Goal: Transaction & Acquisition: Purchase product/service

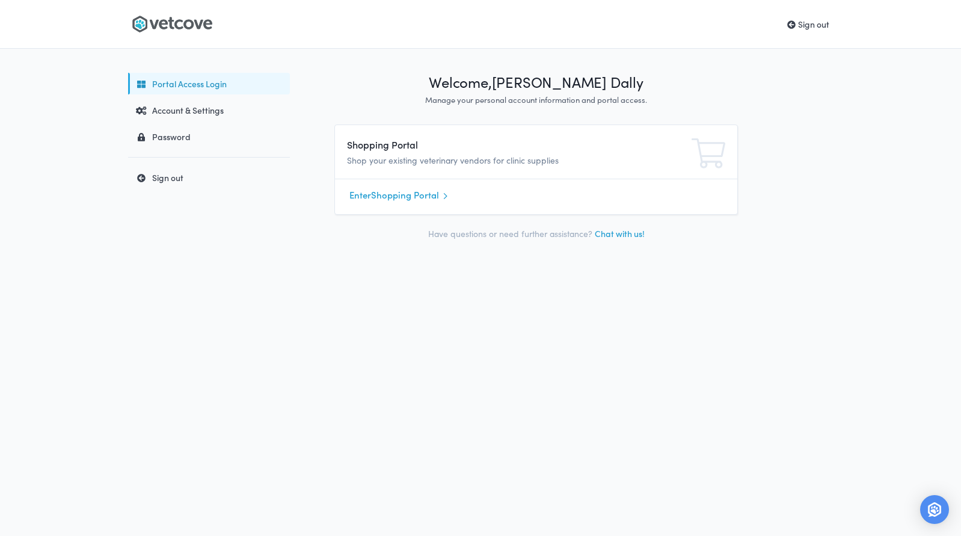
click at [157, 24] on icon at bounding box center [154, 24] width 9 height 9
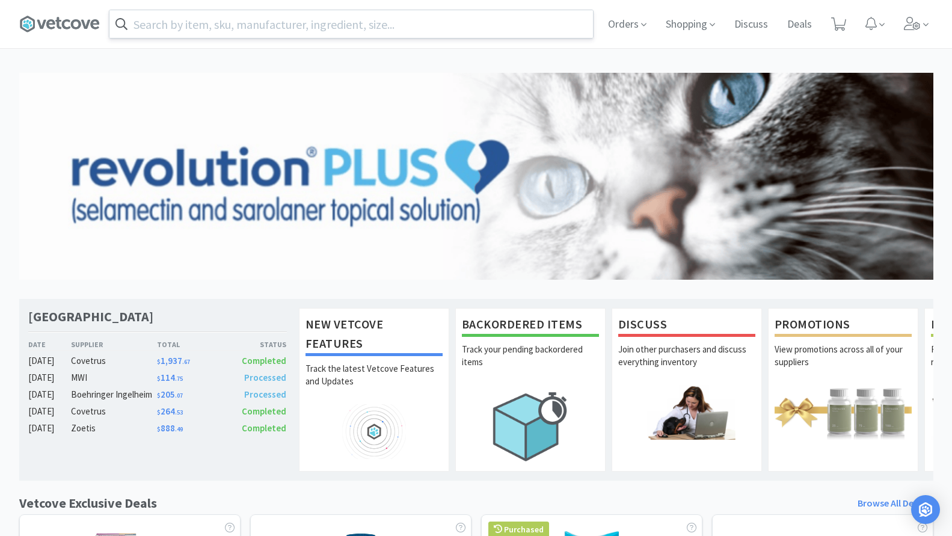
click at [431, 29] on input "text" at bounding box center [350, 24] width 483 height 28
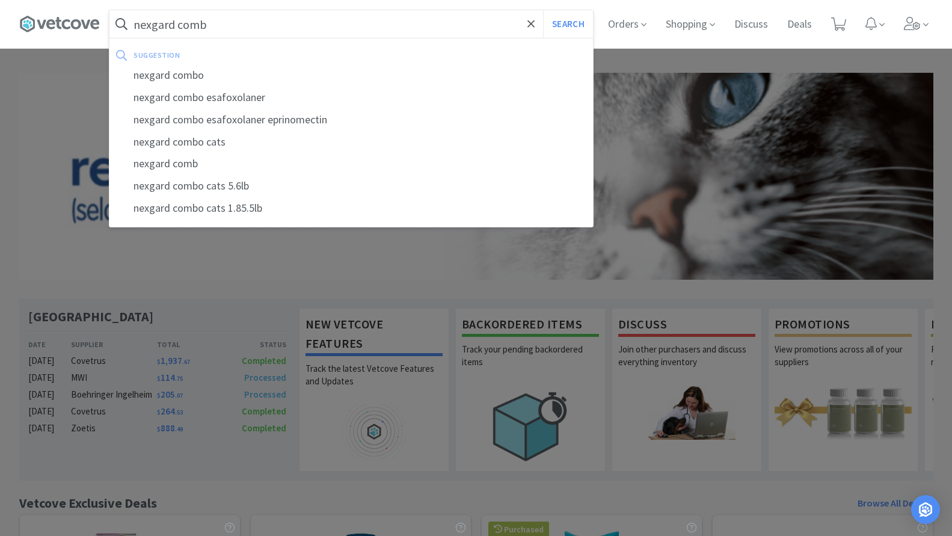
type input "nexgard comb"
click at [543, 10] on button "Search" at bounding box center [568, 24] width 50 height 28
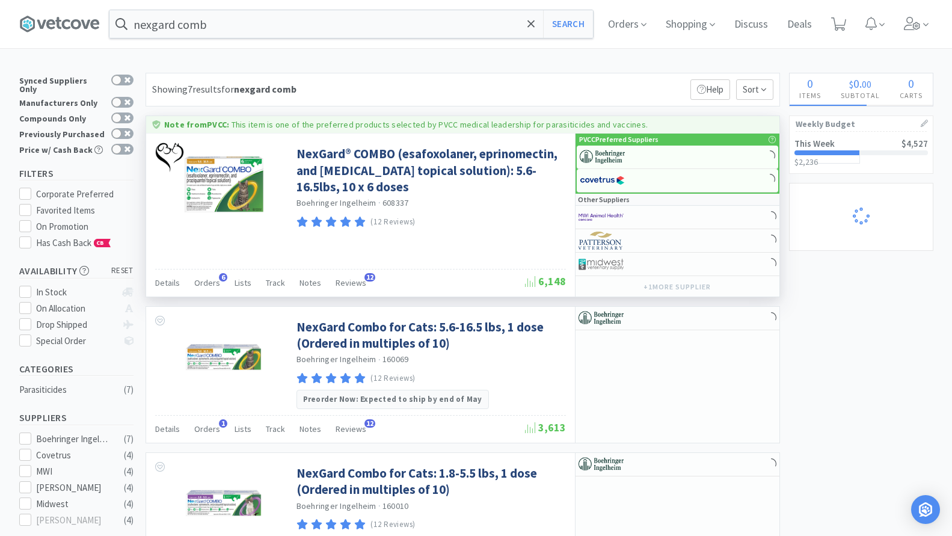
select select "1"
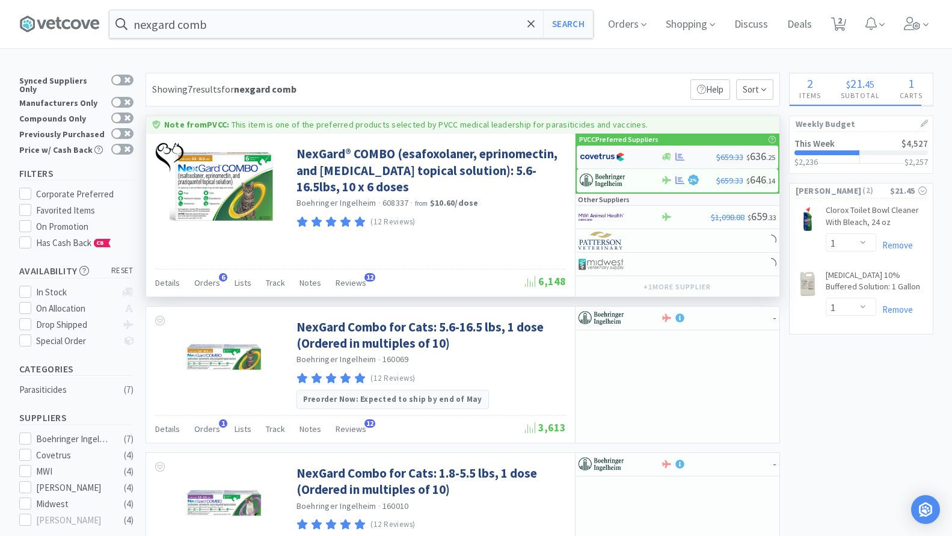
click at [630, 147] on div at bounding box center [613, 157] width 66 height 20
select select "1"
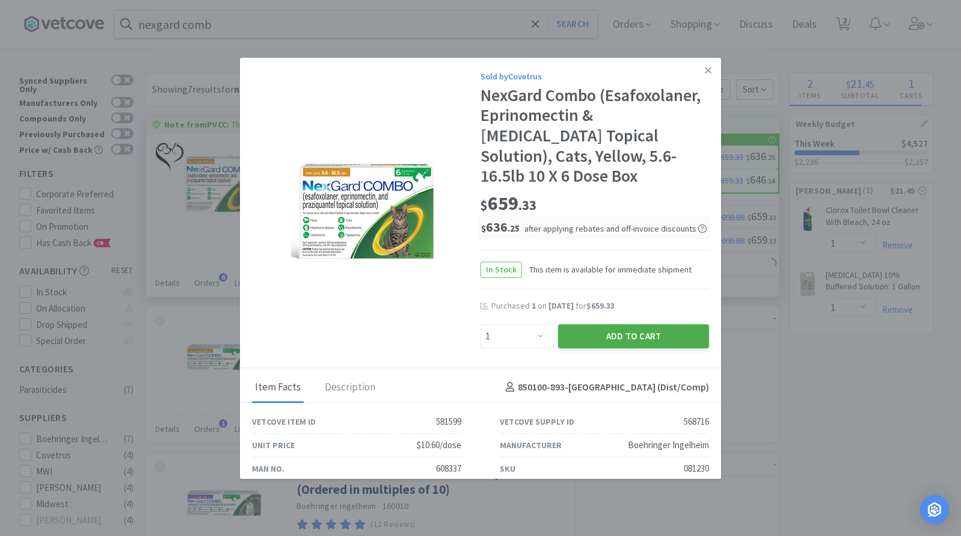
click at [586, 324] on button "Add to Cart" at bounding box center [633, 336] width 151 height 24
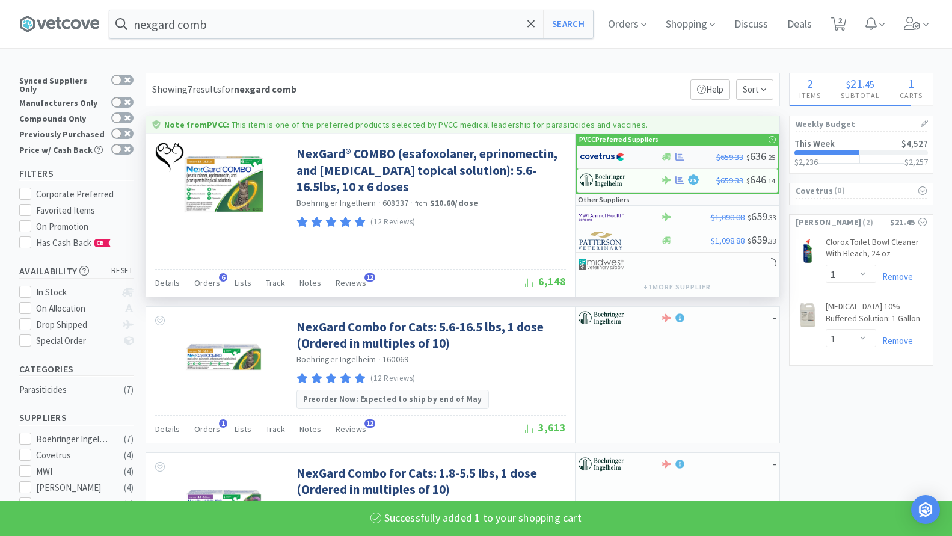
select select "12"
select select "4"
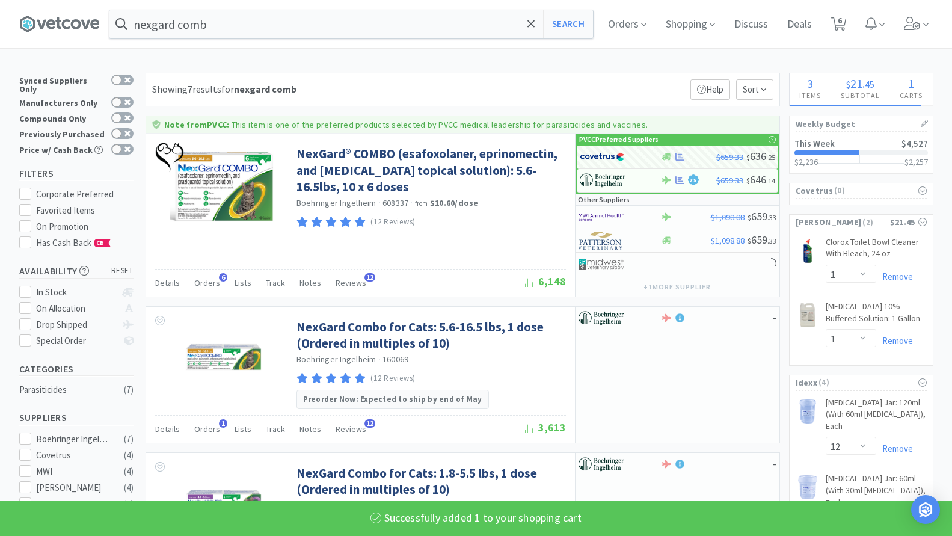
select select "1"
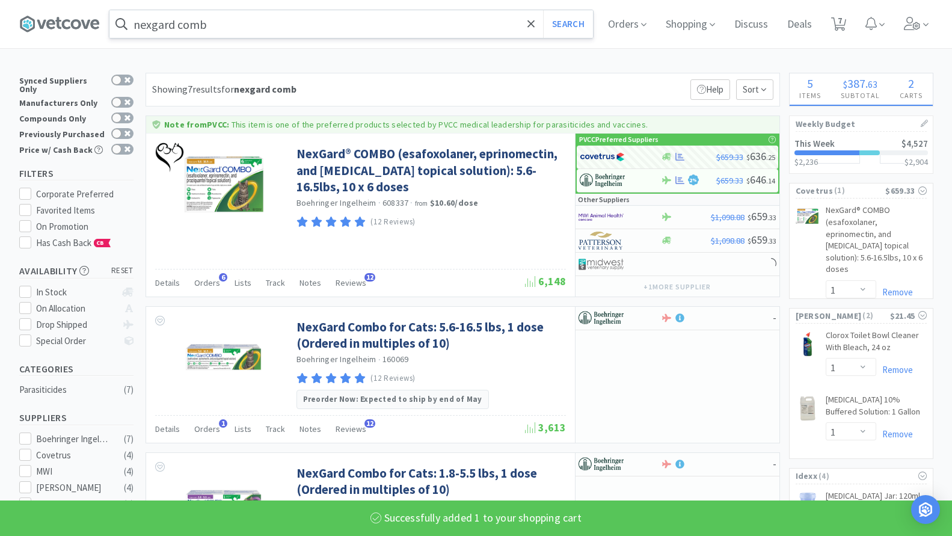
click at [239, 26] on input "nexgard comb" at bounding box center [350, 24] width 483 height 28
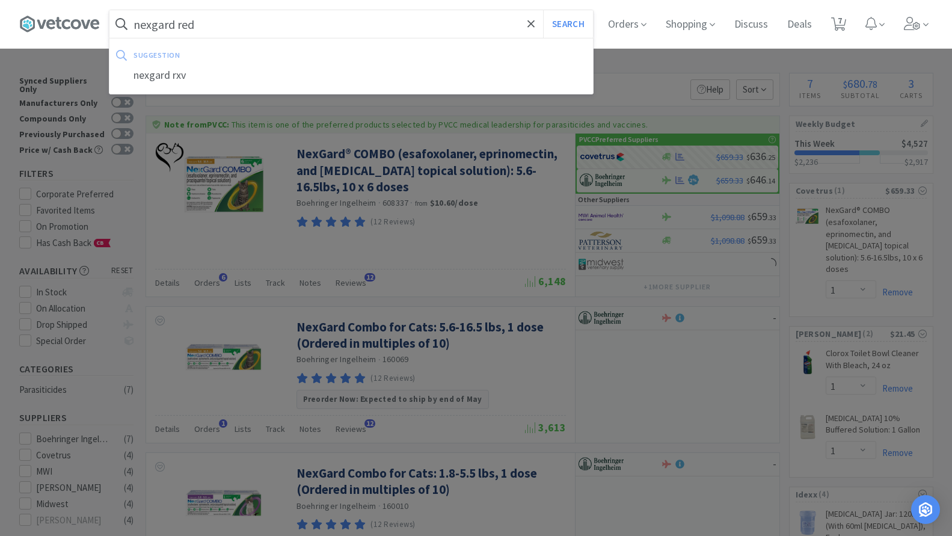
type input "nexgard red"
click at [543, 10] on button "Search" at bounding box center [568, 24] width 50 height 28
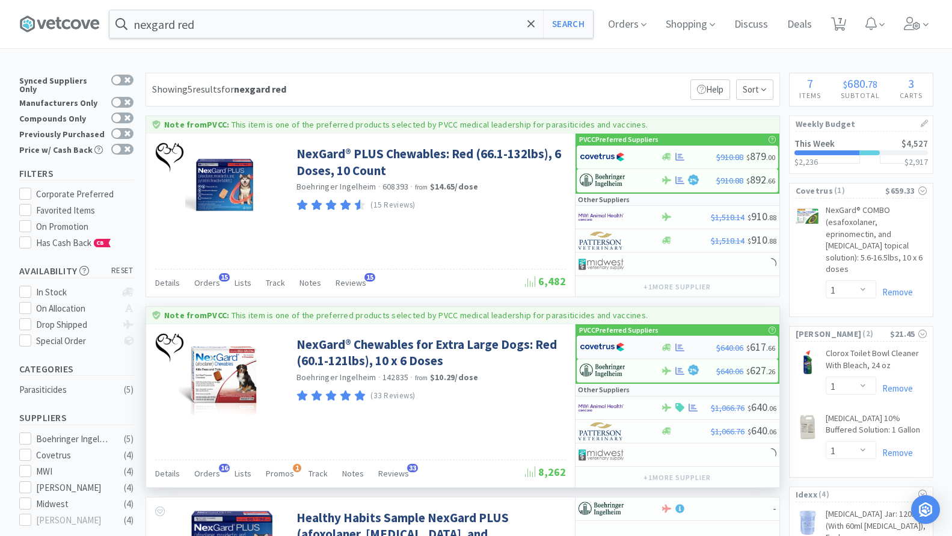
click at [649, 346] on div at bounding box center [620, 347] width 81 height 20
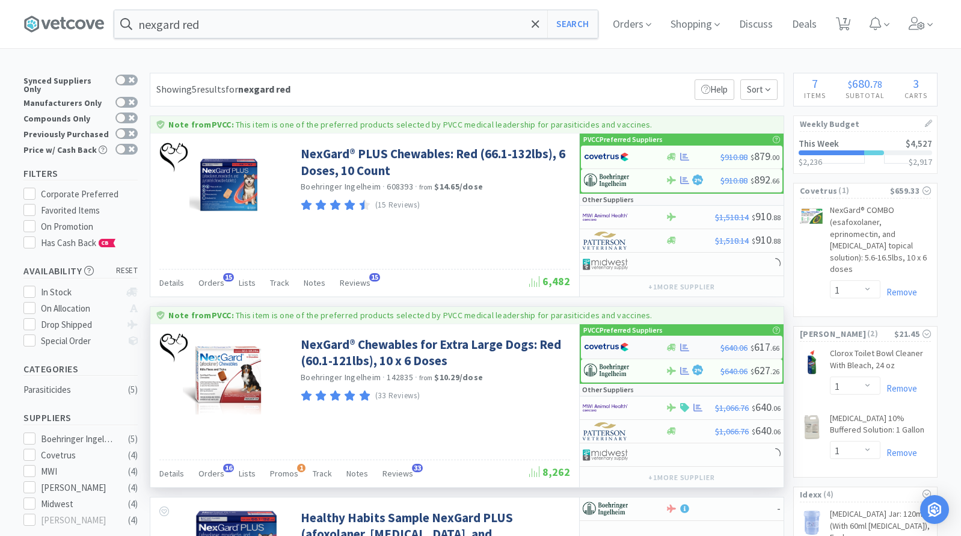
select select "1"
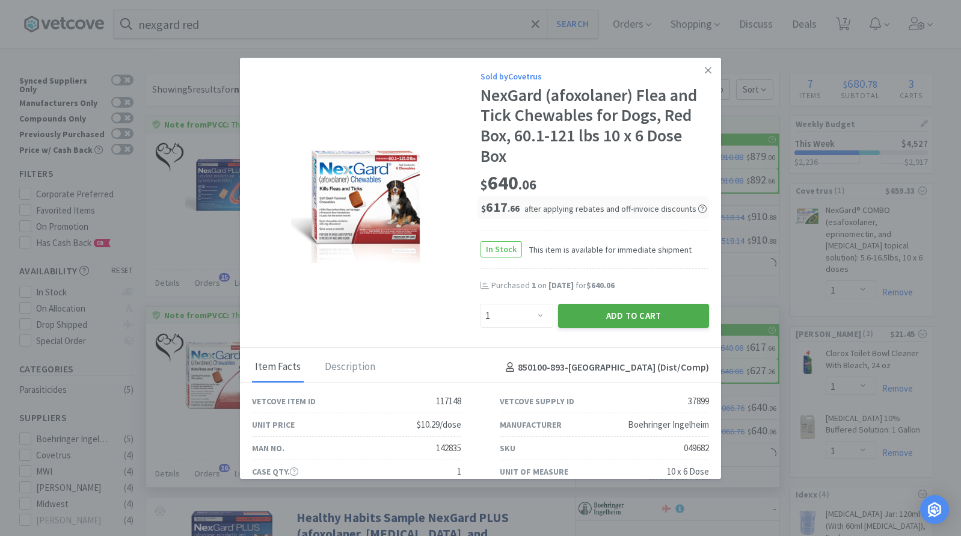
click at [589, 314] on button "Add to Cart" at bounding box center [633, 316] width 151 height 24
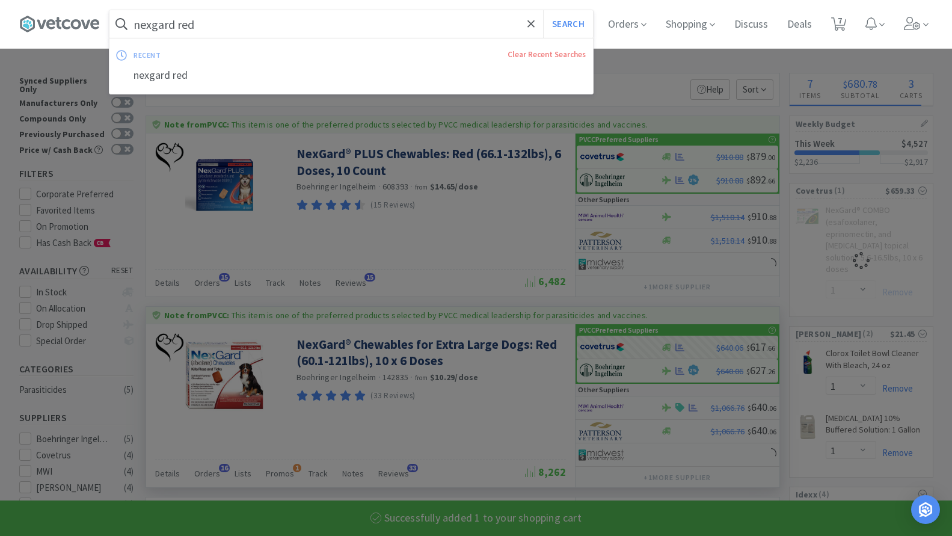
select select "1"
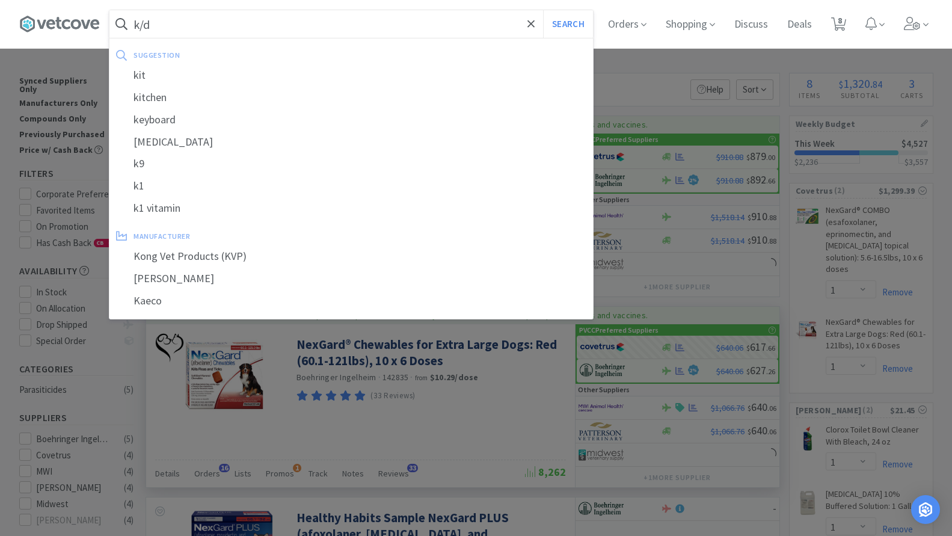
type input "k/d"
click at [543, 10] on button "Search" at bounding box center [568, 24] width 50 height 28
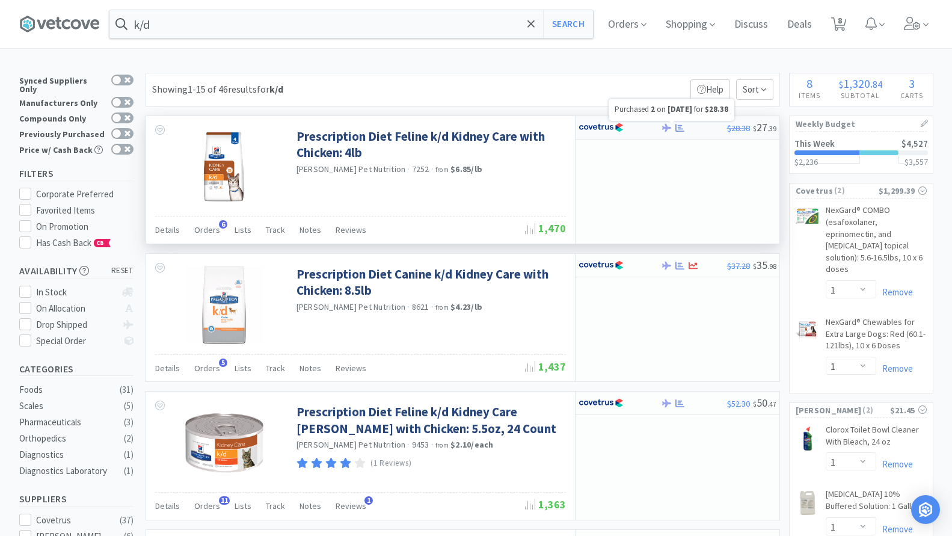
click at [676, 128] on icon at bounding box center [679, 127] width 9 height 9
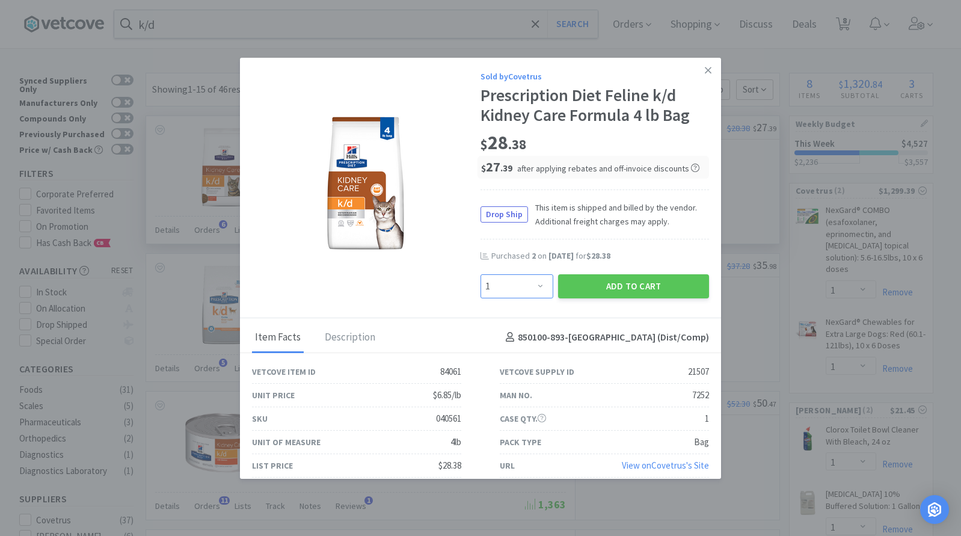
click at [529, 283] on select "Enter Quantity 1 2 3 4 5 6 7 8 9 10 11 12 13 14 15 16 17 18 19 20 Enter Quantity" at bounding box center [516, 286] width 73 height 24
select select "2"
click at [480, 274] on select "Enter Quantity 1 2 3 4 5 6 7 8 9 10 11 12 13 14 15 16 17 18 19 20 Enter Quantity" at bounding box center [516, 286] width 73 height 24
click at [593, 291] on button "Add to Cart" at bounding box center [633, 286] width 151 height 24
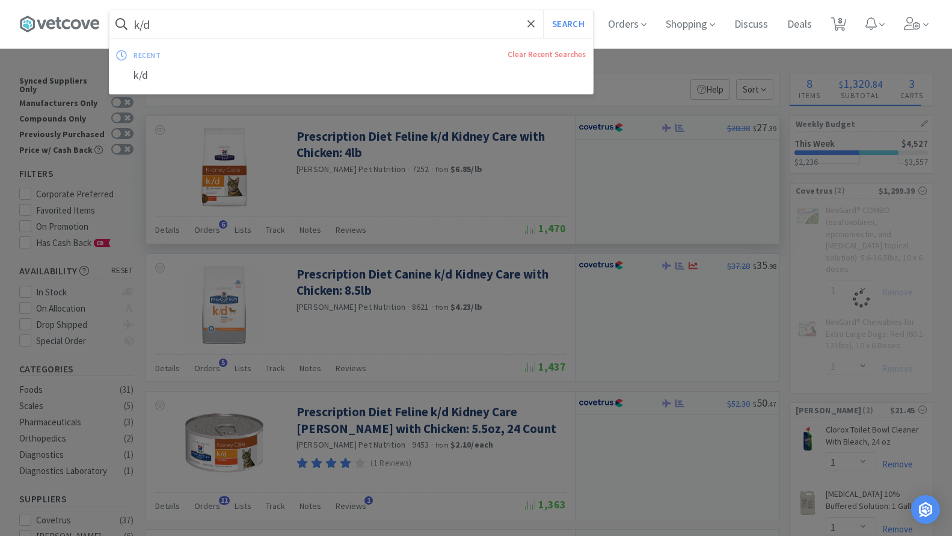
click at [164, 35] on input "k/d" at bounding box center [350, 24] width 483 height 28
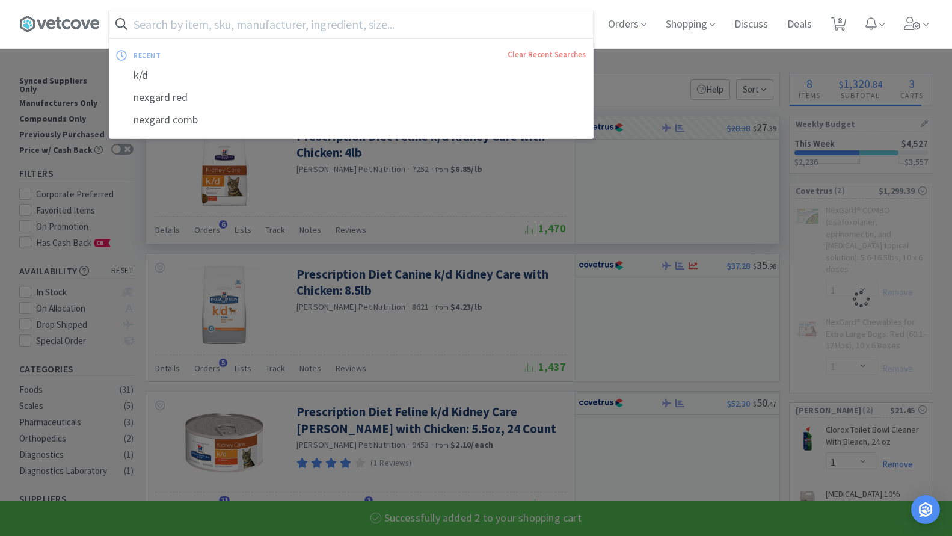
select select "2"
select select "4"
select select "1"
select select "2"
select select "1"
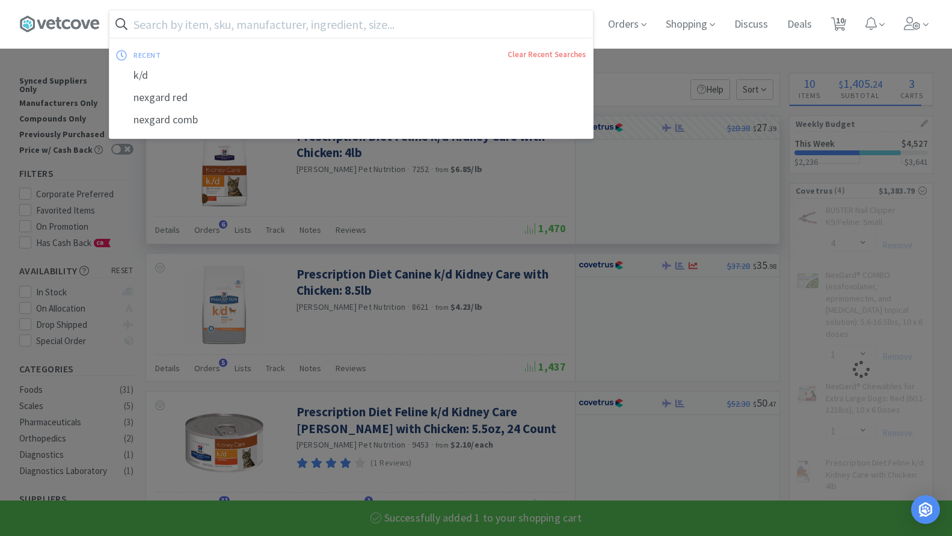
select select "4"
select select "1"
select select "2"
select select "3"
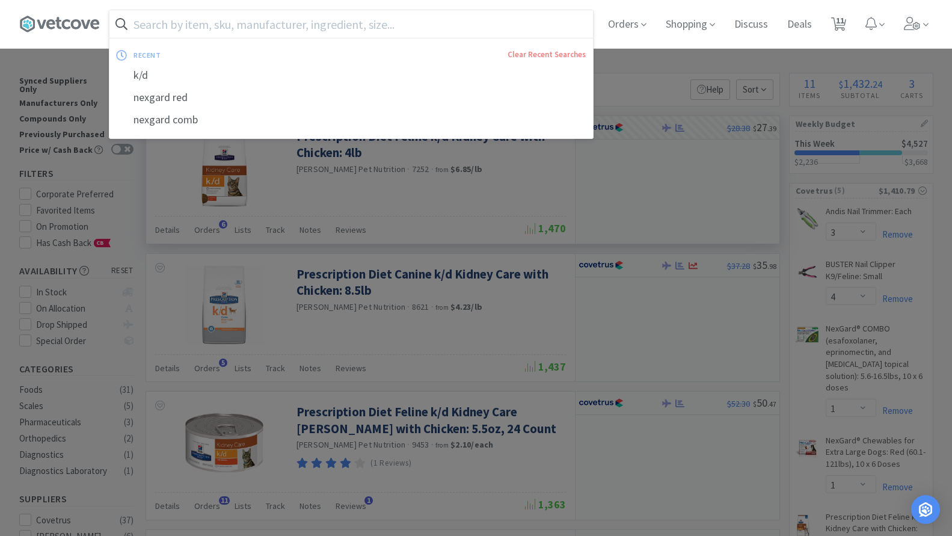
select select "2"
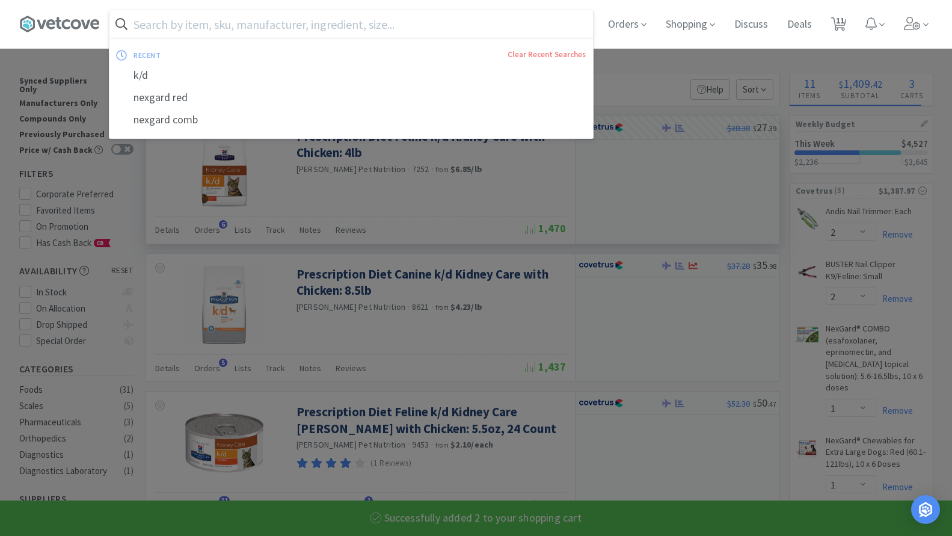
select select "2"
select select "50"
